Goal: Find specific page/section: Find specific page/section

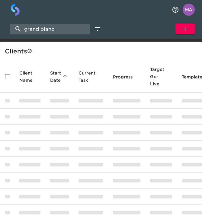
select select "10"
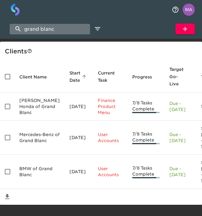
click at [42, 24] on input "grand blanc" at bounding box center [50, 29] width 80 height 11
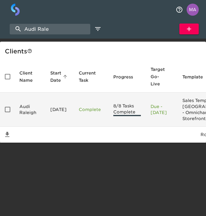
type input "Audi Rale"
click at [28, 104] on td "Audi Raleigh" at bounding box center [30, 110] width 31 height 34
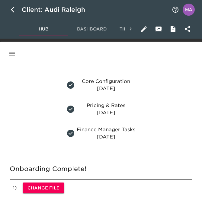
click at [11, 50] on button "button" at bounding box center [12, 54] width 15 height 15
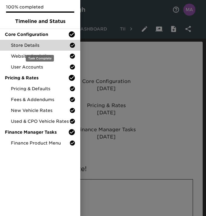
click at [25, 48] on span "Store Details" at bounding box center [40, 45] width 58 height 6
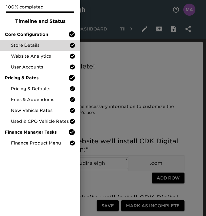
click at [114, 88] on div at bounding box center [103, 108] width 206 height 216
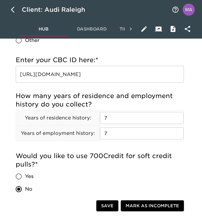
scroll to position [794, 0]
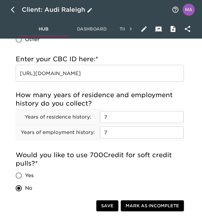
click at [13, 11] on icon "button" at bounding box center [13, 10] width 4 height 6
select select "10"
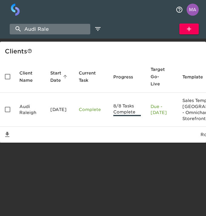
click at [54, 31] on input "Audi Rale" at bounding box center [50, 29] width 80 height 11
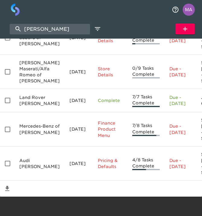
scroll to position [347, 0]
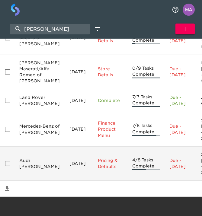
type input "[PERSON_NAME]"
click at [35, 154] on td "Audi [PERSON_NAME]" at bounding box center [40, 164] width 50 height 34
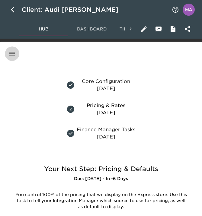
click at [15, 56] on icon "button" at bounding box center [11, 53] width 7 height 7
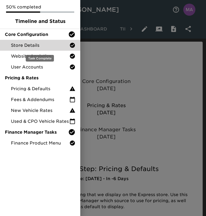
click at [24, 45] on span "Store Details" at bounding box center [40, 45] width 58 height 6
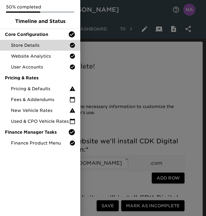
click at [116, 110] on div at bounding box center [103, 108] width 206 height 216
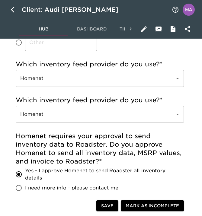
scroll to position [196, 0]
